Goal: Transaction & Acquisition: Purchase product/service

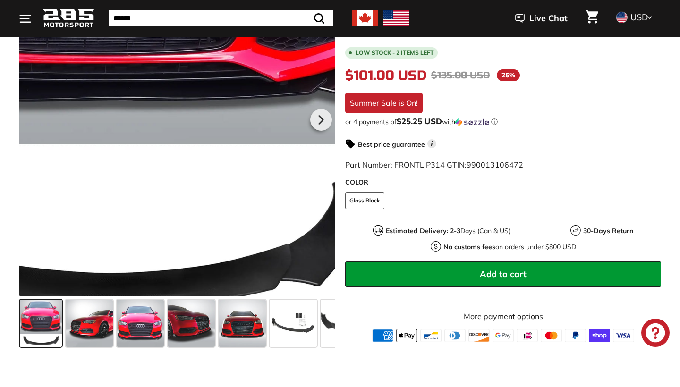
scroll to position [255, 0]
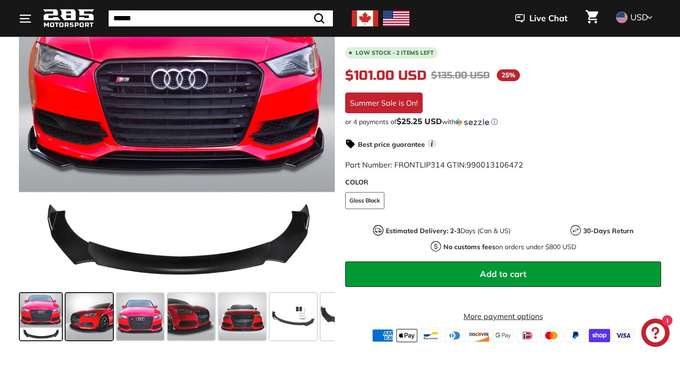
click at [98, 304] on span at bounding box center [89, 316] width 47 height 47
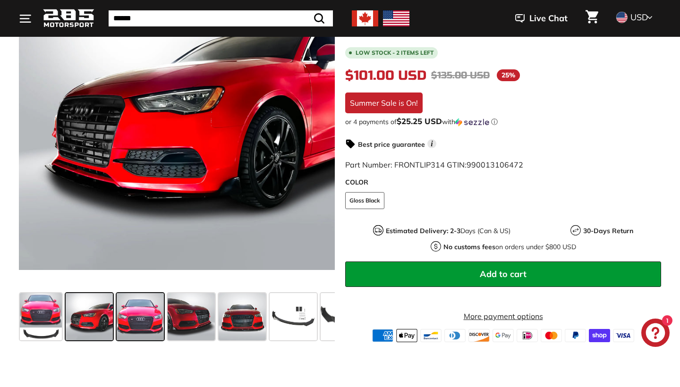
click at [142, 307] on span at bounding box center [140, 316] width 47 height 47
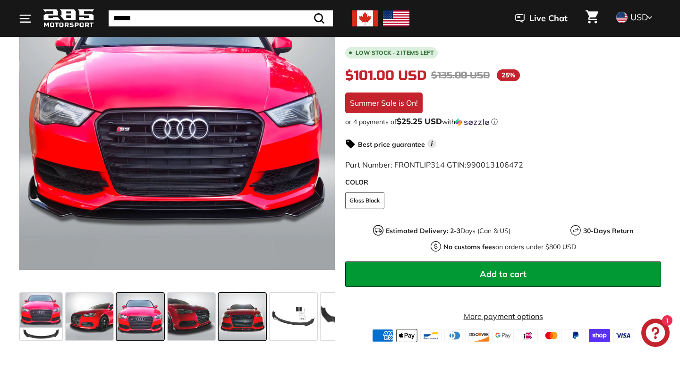
click at [234, 312] on span at bounding box center [242, 316] width 47 height 47
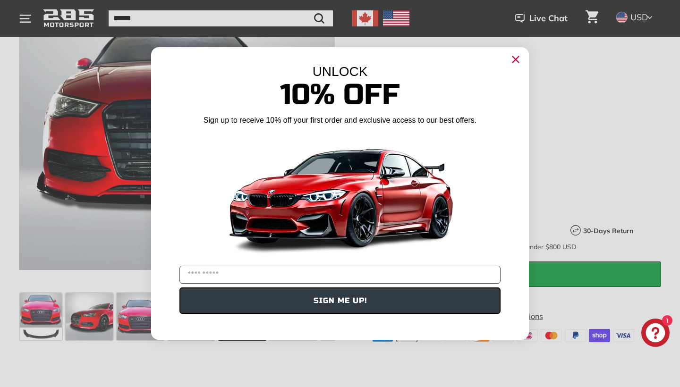
click at [515, 59] on icon "Close dialog" at bounding box center [516, 60] width 6 height 6
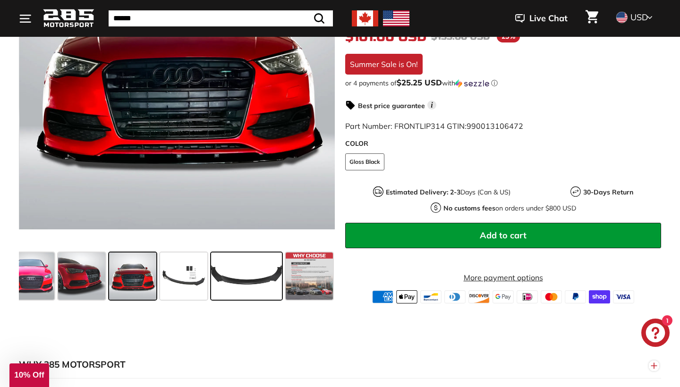
scroll to position [0, 110]
click at [249, 281] on span at bounding box center [246, 276] width 71 height 47
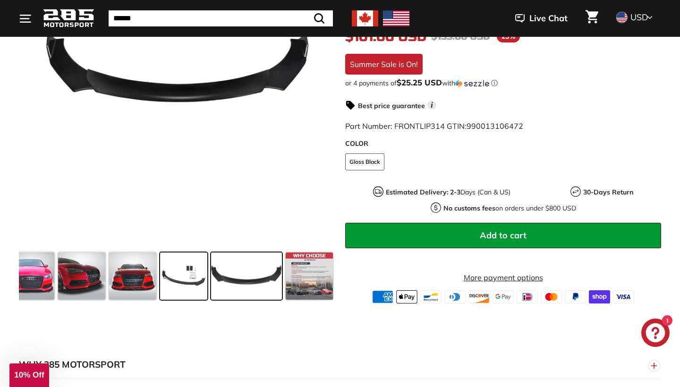
click at [176, 274] on span at bounding box center [183, 276] width 47 height 47
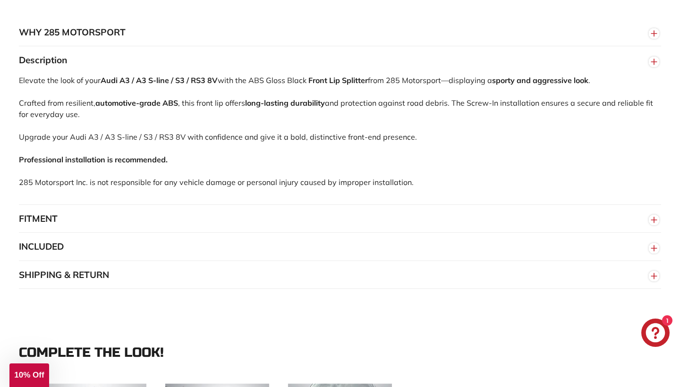
scroll to position [631, 0]
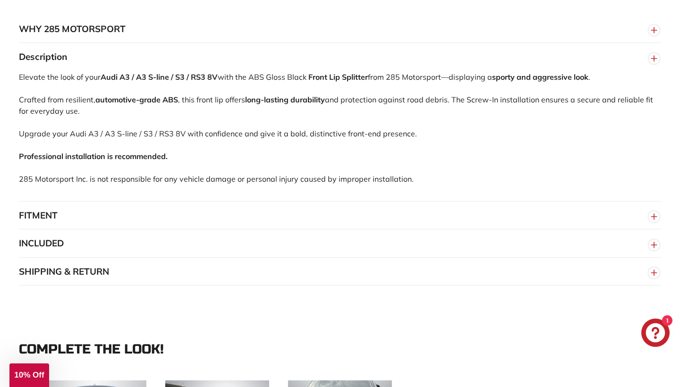
click at [652, 219] on circle "button" at bounding box center [654, 217] width 10 height 10
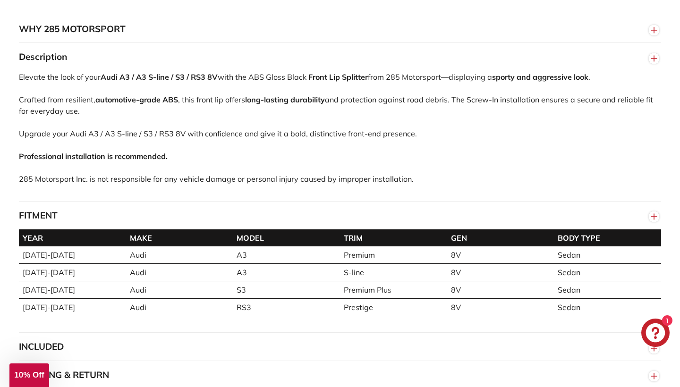
click at [653, 219] on circle "button" at bounding box center [654, 217] width 10 height 10
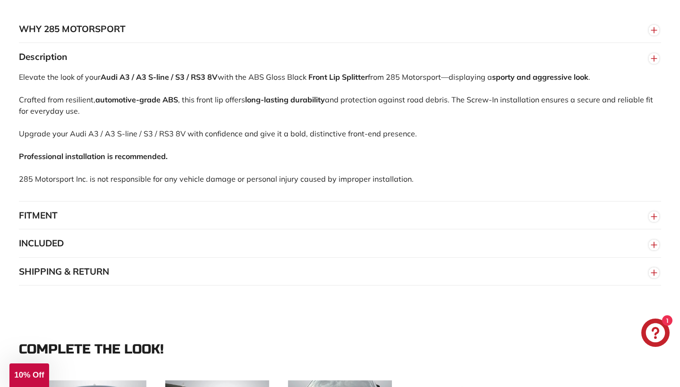
click at [652, 250] on circle "button" at bounding box center [654, 245] width 10 height 10
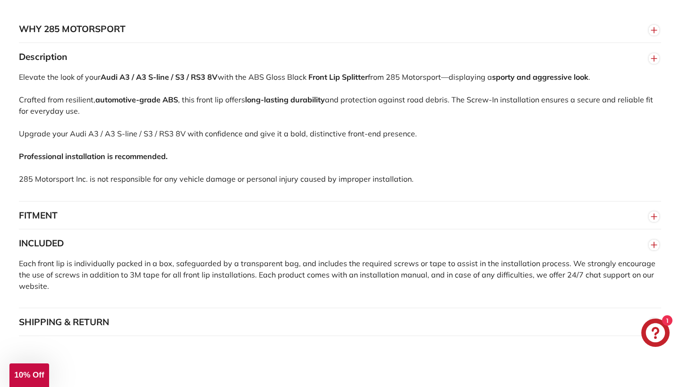
click at [654, 250] on circle "button" at bounding box center [654, 245] width 10 height 10
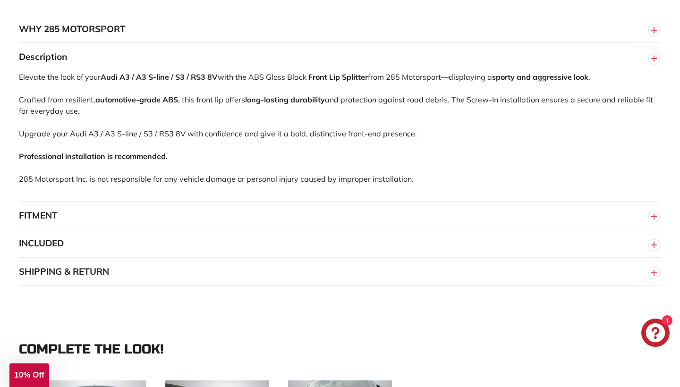
click at [652, 278] on circle "button" at bounding box center [654, 273] width 10 height 10
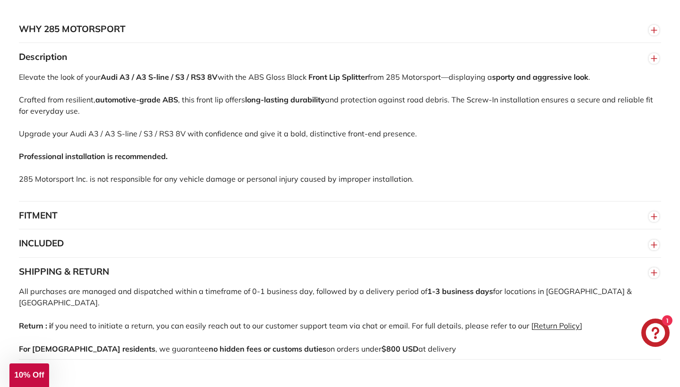
click at [651, 278] on circle "button" at bounding box center [654, 273] width 10 height 10
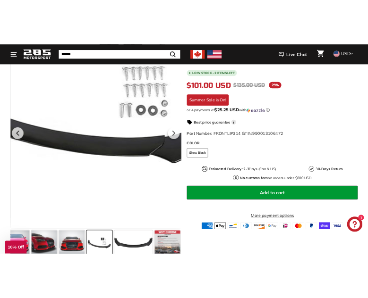
scroll to position [208, 0]
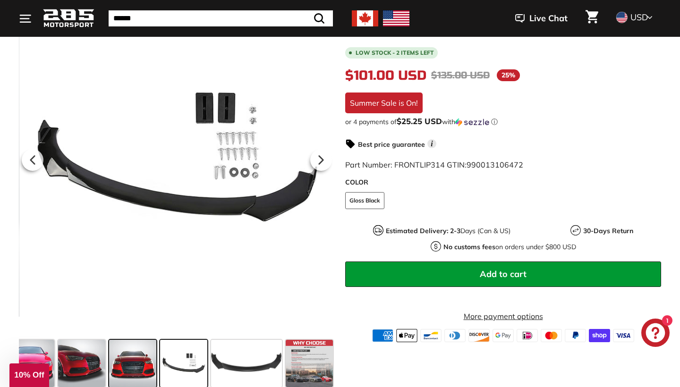
click at [137, 368] on span at bounding box center [132, 363] width 47 height 47
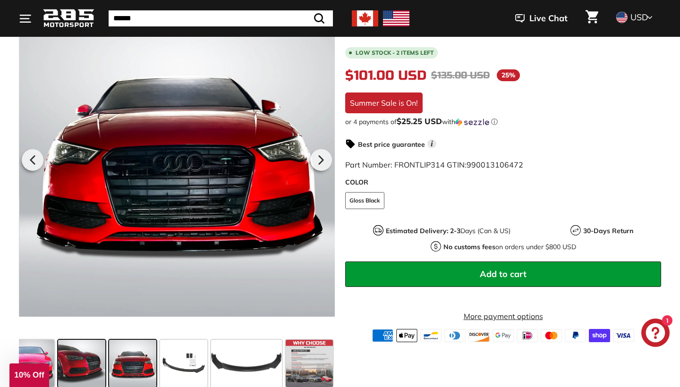
click at [77, 367] on span at bounding box center [81, 363] width 47 height 47
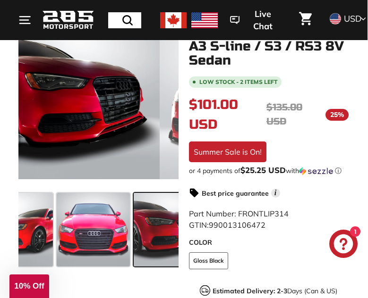
scroll to position [184, 1]
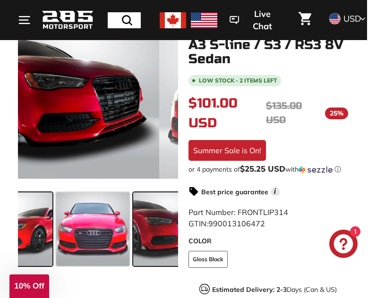
click at [37, 217] on span at bounding box center [16, 230] width 74 height 74
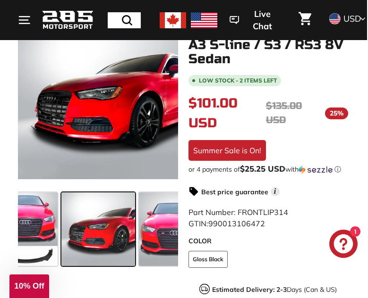
click at [112, 228] on span at bounding box center [98, 230] width 74 height 74
click at [108, 221] on span at bounding box center [98, 230] width 74 height 74
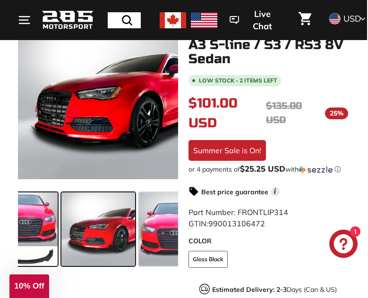
click at [37, 224] on span at bounding box center [25, 230] width 66 height 74
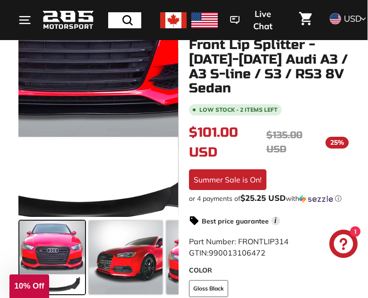
scroll to position [158, 1]
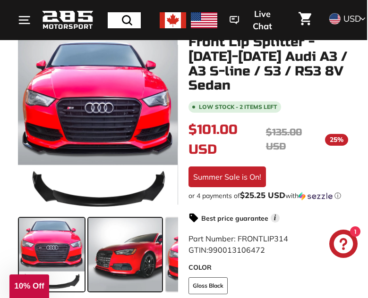
click at [131, 251] on span at bounding box center [125, 255] width 74 height 74
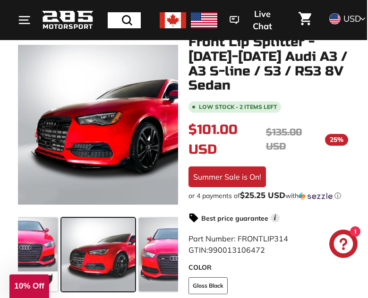
click at [156, 253] on span at bounding box center [176, 255] width 74 height 74
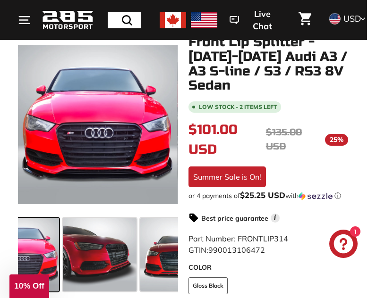
scroll to position [0, 200]
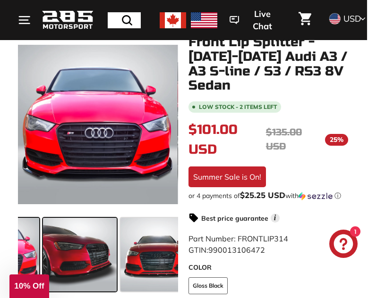
click at [90, 252] on span at bounding box center [80, 255] width 74 height 74
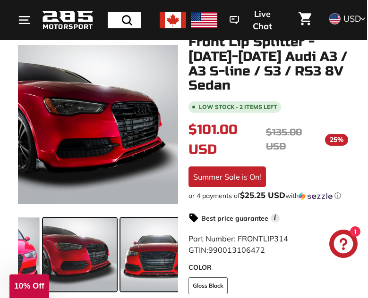
click at [152, 256] on span at bounding box center [157, 255] width 74 height 74
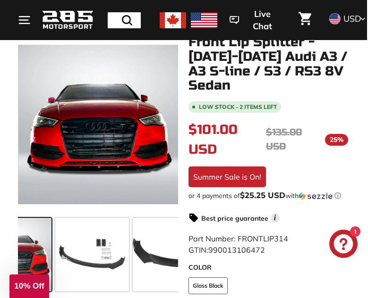
scroll to position [0, 344]
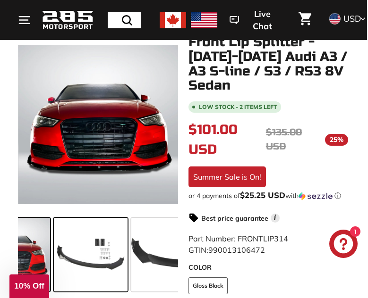
click at [107, 256] on span at bounding box center [91, 255] width 74 height 74
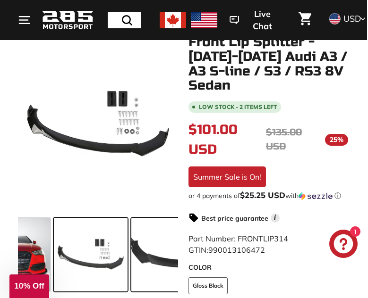
click at [145, 256] on span at bounding box center [186, 255] width 111 height 74
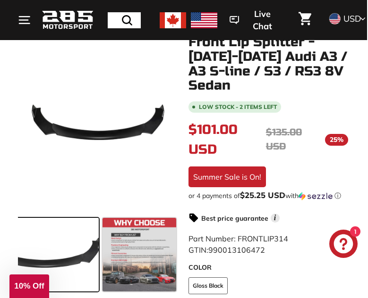
scroll to position [0, 486]
click at [121, 251] on span at bounding box center [139, 255] width 74 height 74
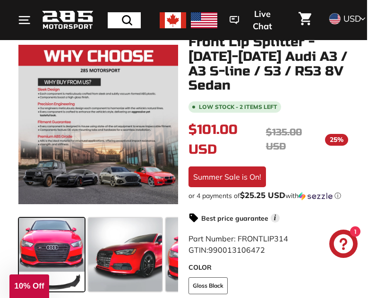
scroll to position [0, 0]
click at [45, 244] on span at bounding box center [52, 255] width 66 height 74
